Goal: Use online tool/utility: Use online tool/utility

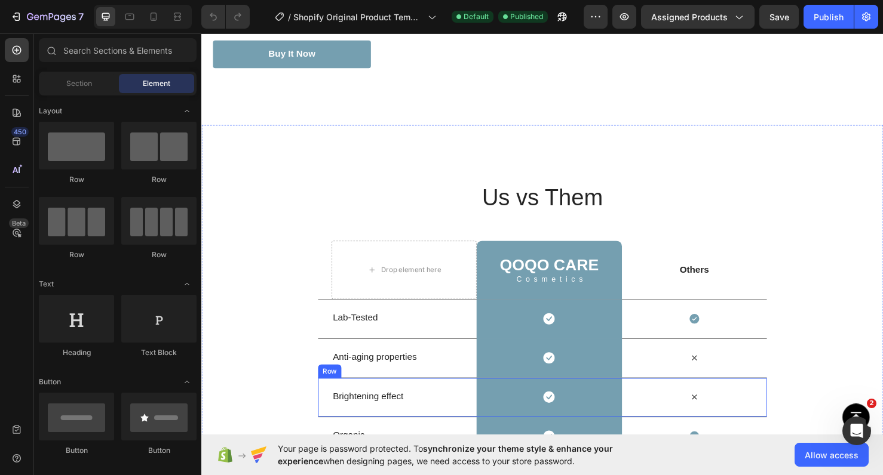
scroll to position [2104, 0]
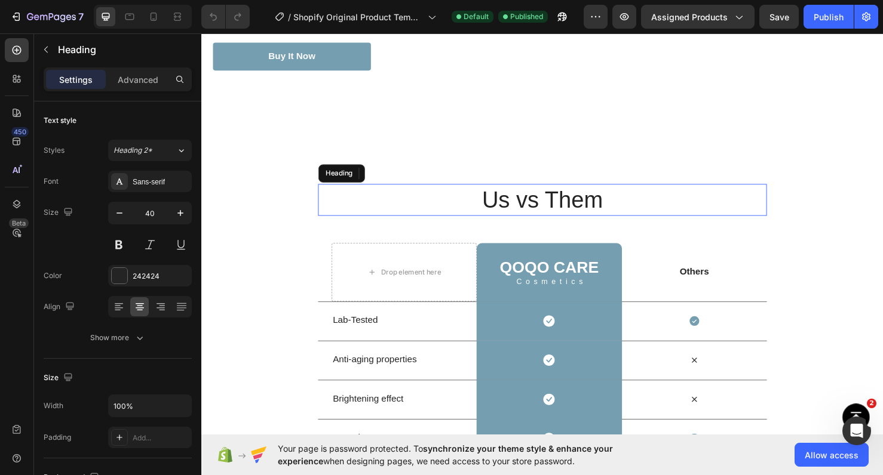
click at [572, 214] on h2 "Us vs Them" at bounding box center [560, 208] width 472 height 33
click at [572, 214] on p "Us vs Them" at bounding box center [559, 208] width 469 height 31
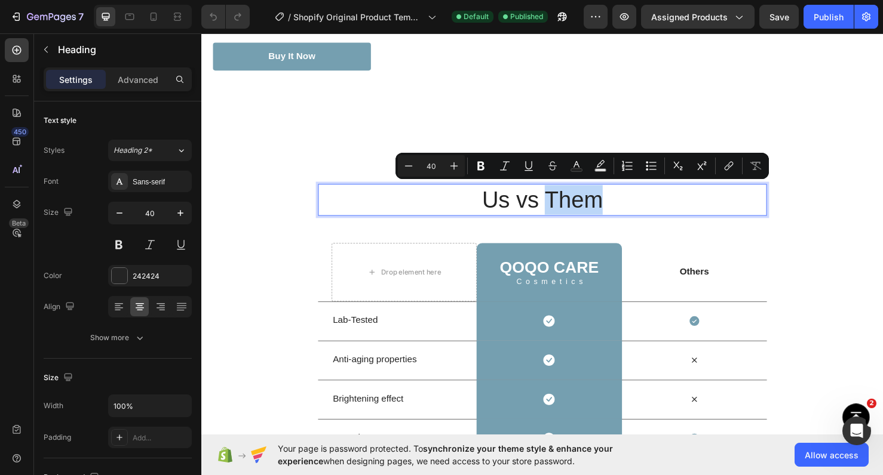
click at [572, 214] on p "Us vs Them" at bounding box center [559, 208] width 469 height 31
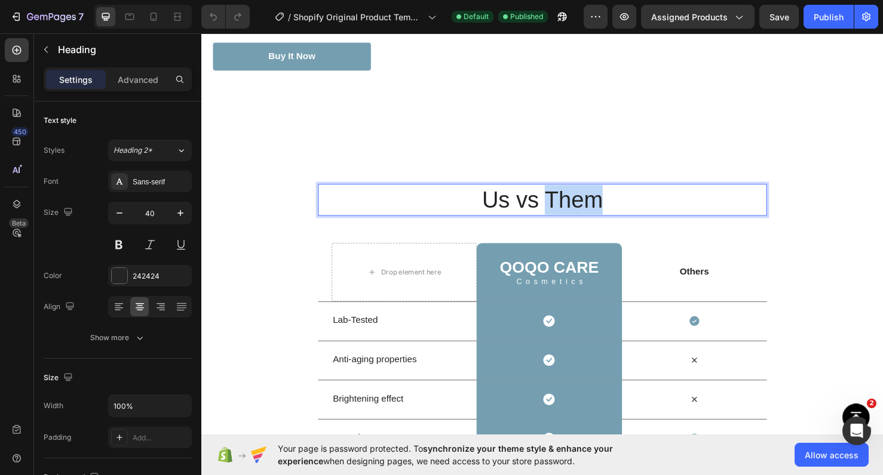
click at [572, 214] on p "Us vs Them" at bounding box center [559, 208] width 469 height 31
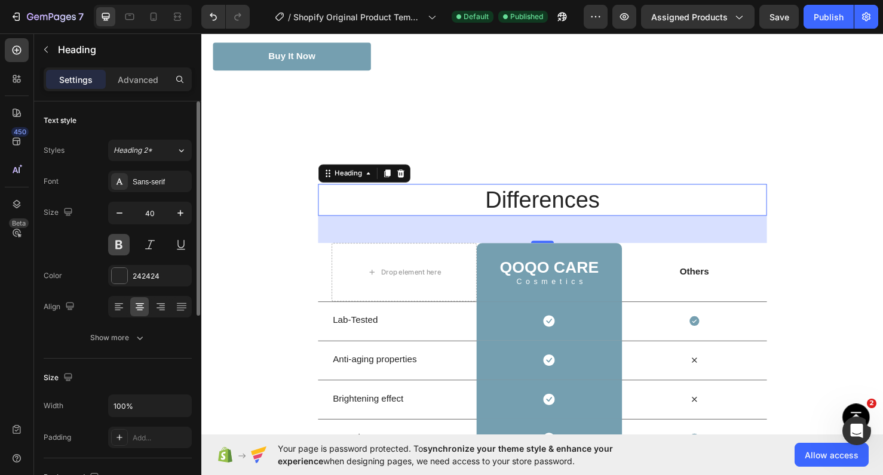
click at [122, 244] on button at bounding box center [119, 245] width 22 height 22
click at [142, 266] on div "242424" at bounding box center [150, 276] width 84 height 22
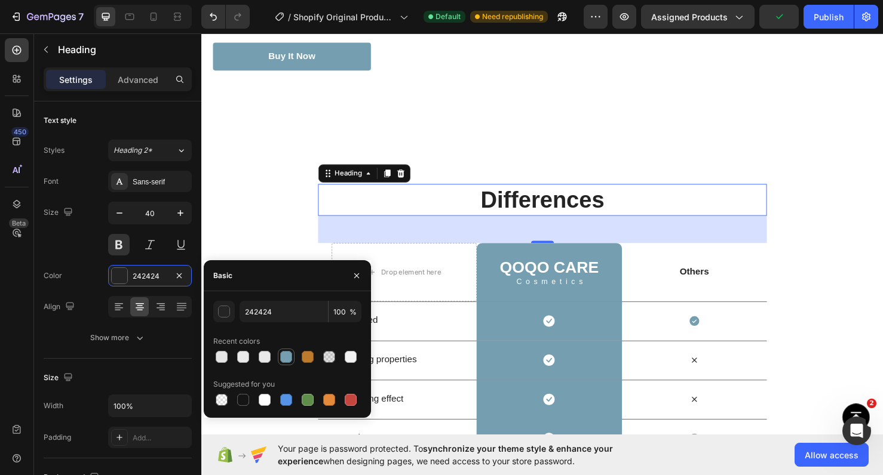
click at [288, 353] on div at bounding box center [286, 357] width 12 height 12
type input "759FB0"
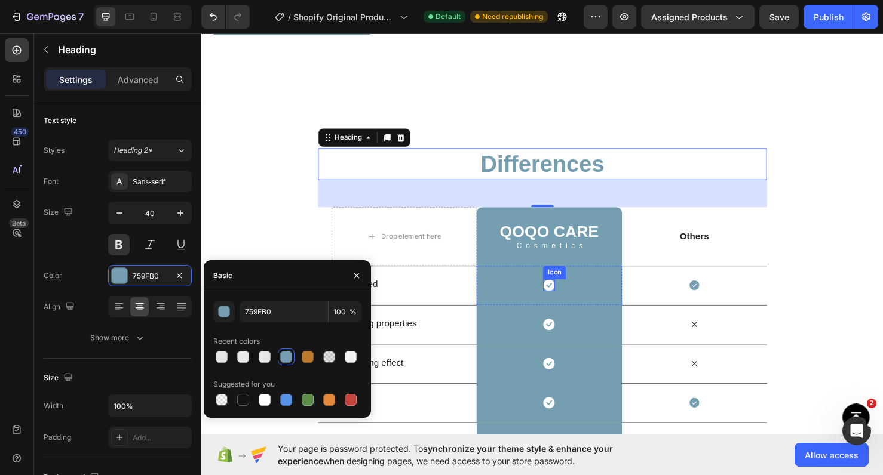
scroll to position [2142, 0]
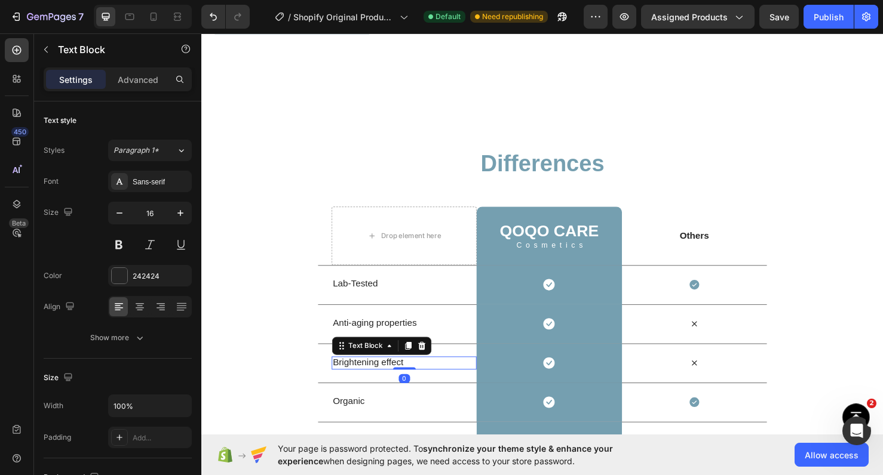
click at [416, 373] on p "Brightening effect" at bounding box center [414, 379] width 150 height 13
